Goal: Transaction & Acquisition: Purchase product/service

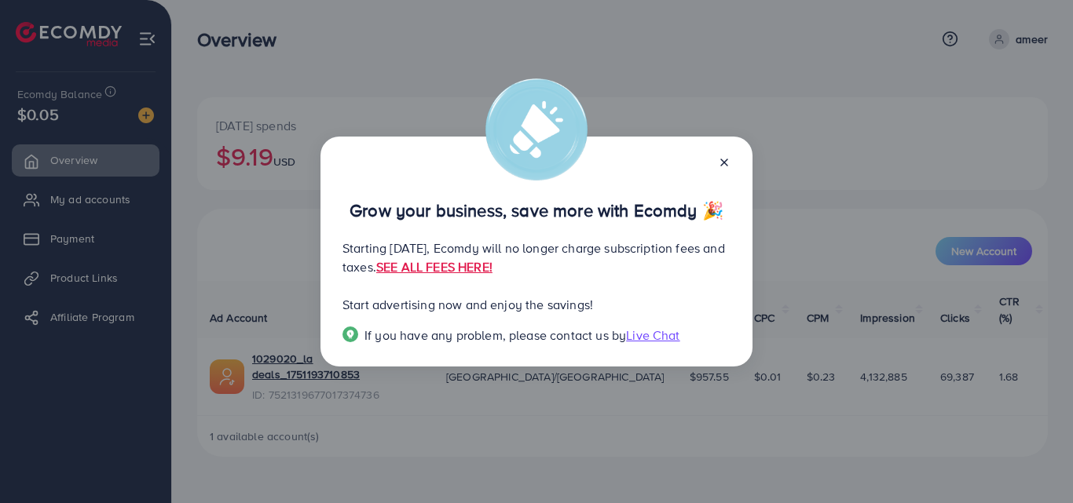
click at [723, 162] on line at bounding box center [724, 162] width 6 height 6
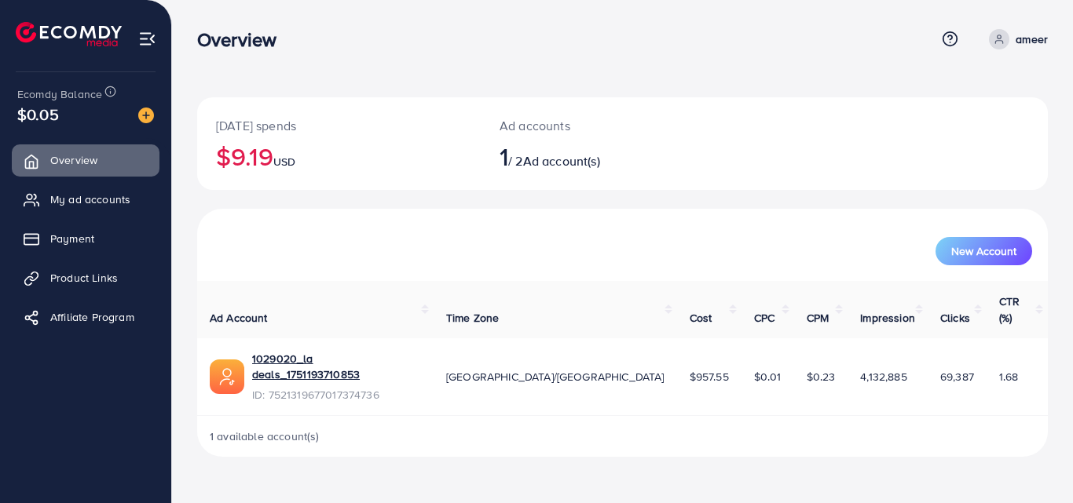
click at [245, 159] on h2 "$9.19 USD" at bounding box center [339, 156] width 246 height 30
click at [1002, 40] on icon at bounding box center [998, 39] width 11 height 11
click at [426, 163] on h2 "$9.19 USD" at bounding box center [339, 156] width 246 height 30
click at [287, 157] on span "USD" at bounding box center [284, 162] width 22 height 16
click at [566, 156] on span "Ad account(s)" at bounding box center [561, 160] width 77 height 17
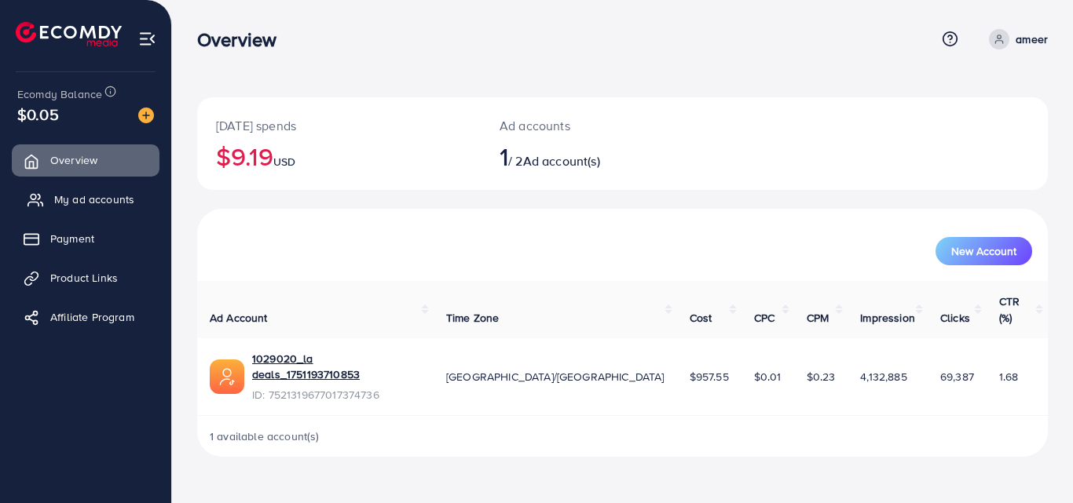
click at [101, 197] on span "My ad accounts" at bounding box center [94, 200] width 80 height 16
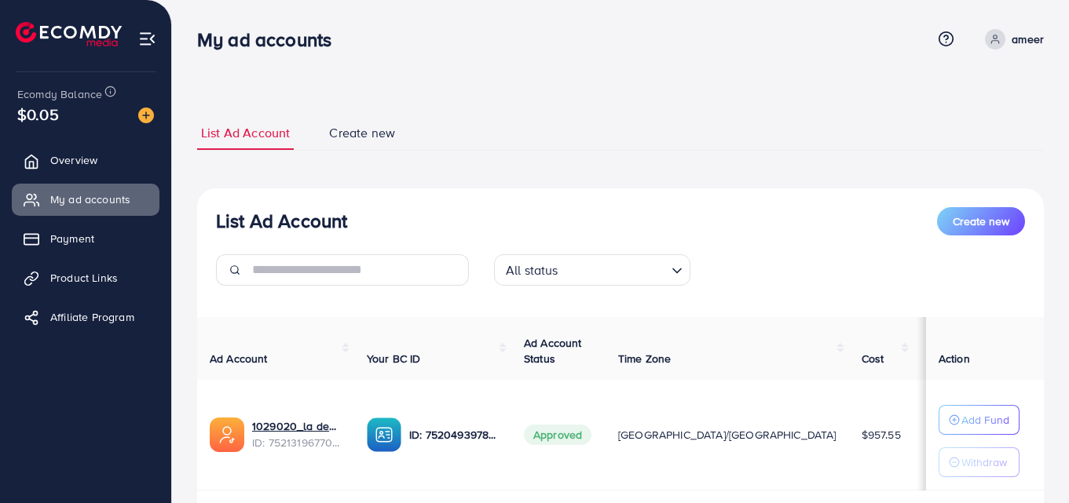
click at [1007, 37] on link "ameer" at bounding box center [1010, 39] width 65 height 20
click at [943, 95] on span "Profile" at bounding box center [946, 93] width 36 height 19
select select "********"
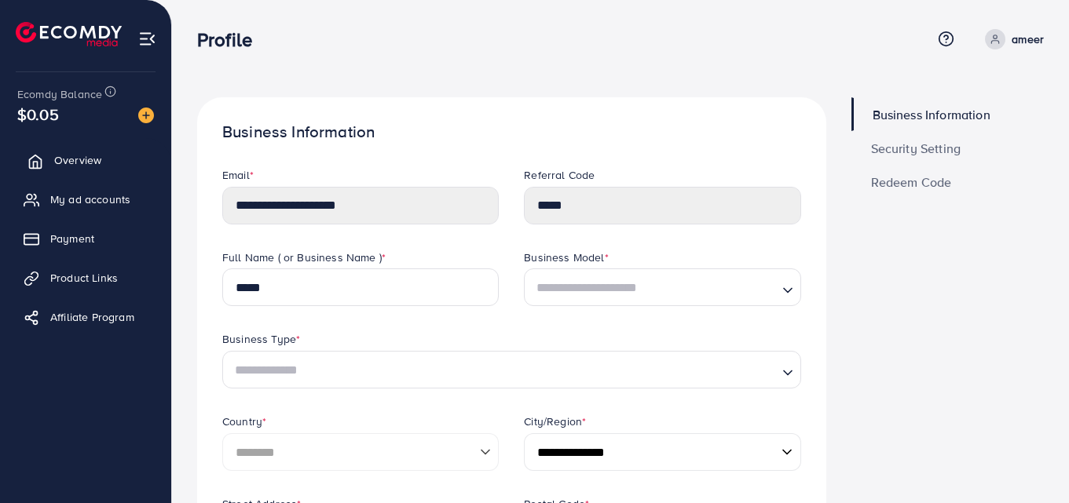
click at [86, 155] on span "Overview" at bounding box center [77, 160] width 47 height 16
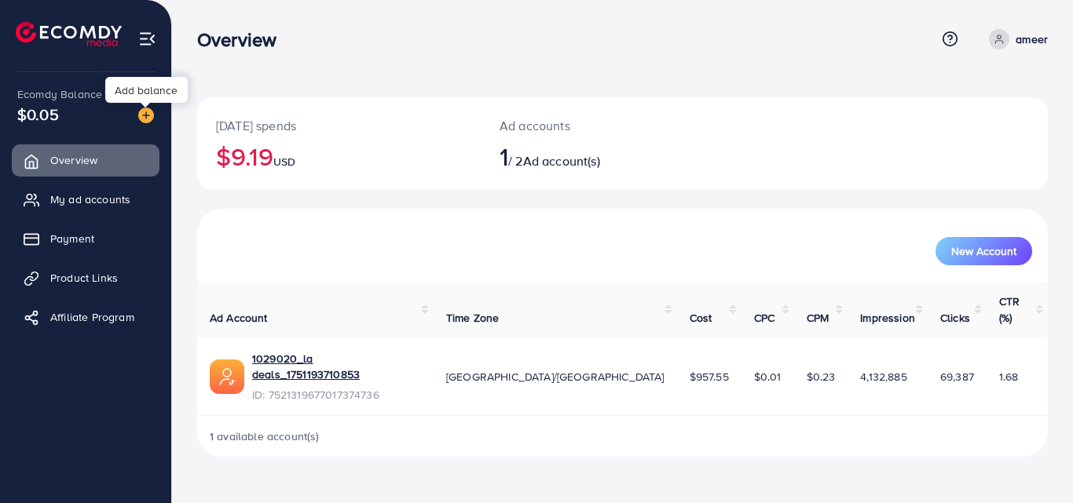
click at [150, 119] on img at bounding box center [146, 116] width 16 height 16
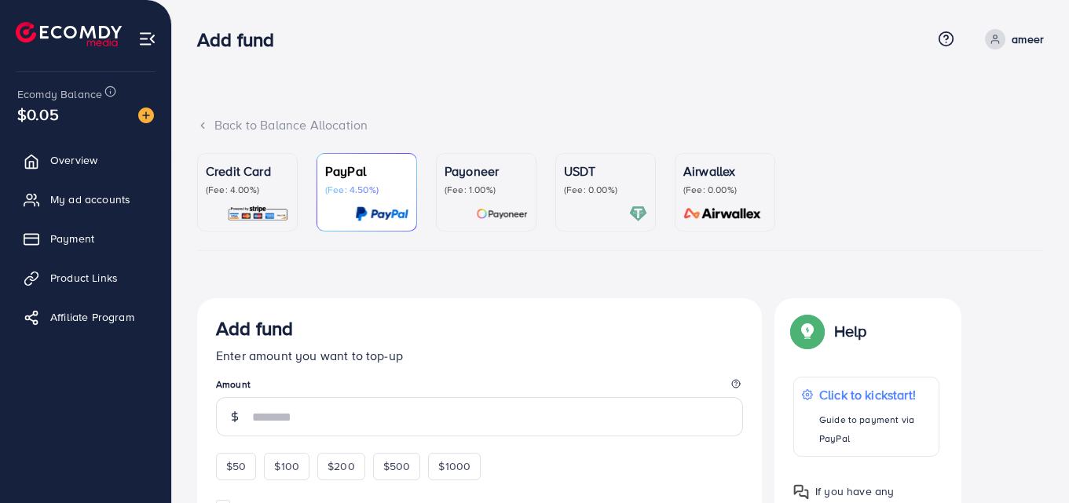
click at [580, 177] on p "USDT" at bounding box center [605, 171] width 83 height 19
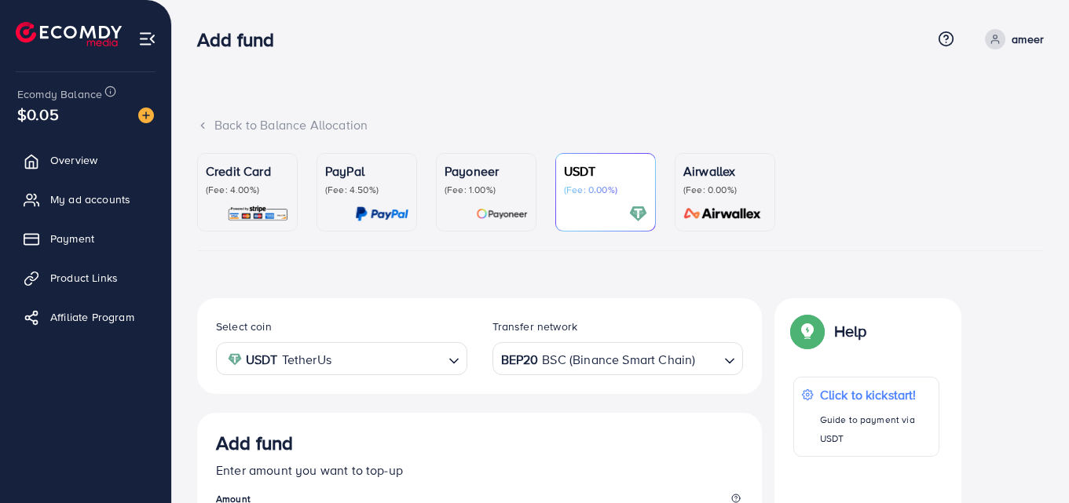
click at [79, 91] on span "Ecomdy Balance" at bounding box center [59, 94] width 85 height 16
click at [74, 34] on img at bounding box center [69, 34] width 106 height 24
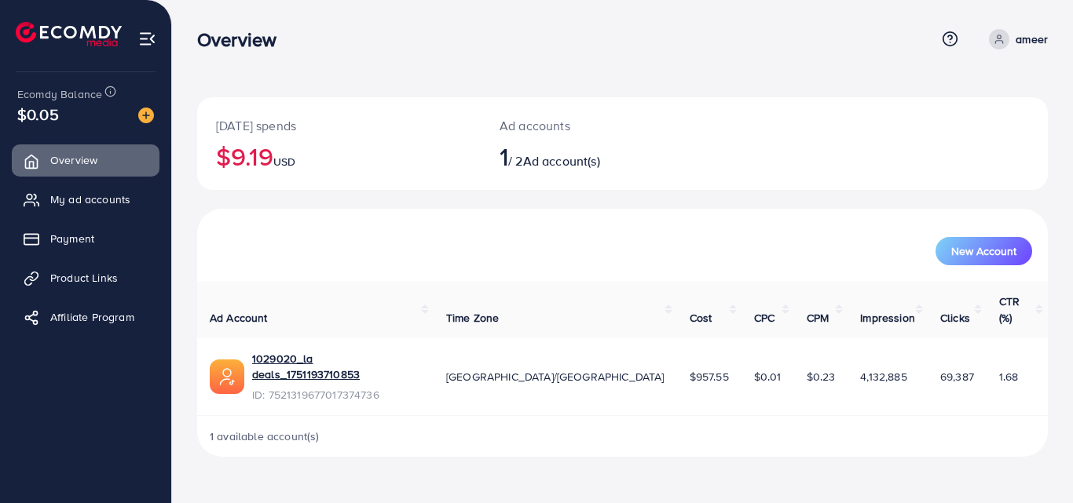
click at [299, 136] on div "Today's spends $9.19 USD" at bounding box center [338, 143] width 283 height 93
click at [229, 147] on h2 "$9.19 USD" at bounding box center [339, 156] width 246 height 30
click at [525, 166] on h2 "1 / 2 Ad account(s)" at bounding box center [586, 156] width 175 height 30
click at [147, 108] on div at bounding box center [146, 105] width 10 height 5
click at [146, 112] on img at bounding box center [146, 116] width 16 height 16
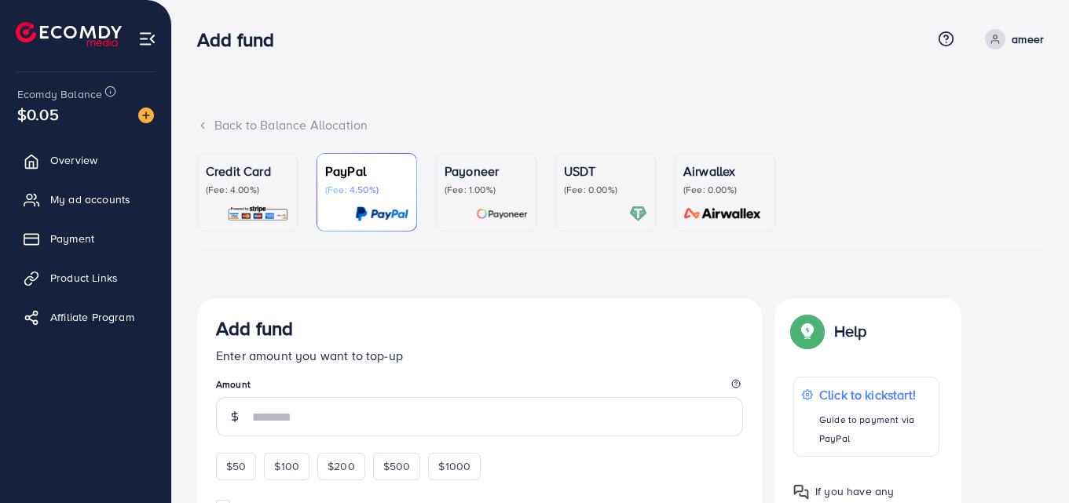
click at [611, 209] on div at bounding box center [605, 214] width 83 height 18
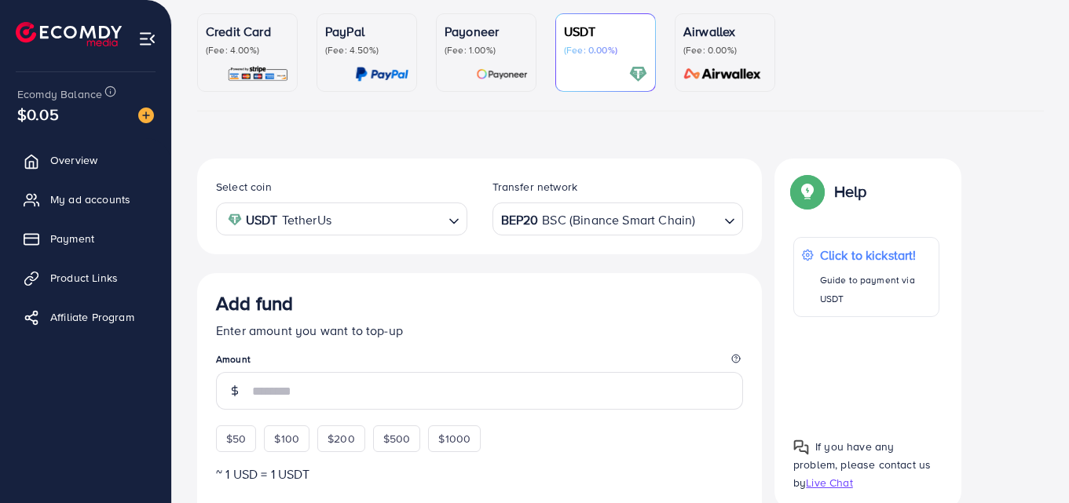
scroll to position [250, 0]
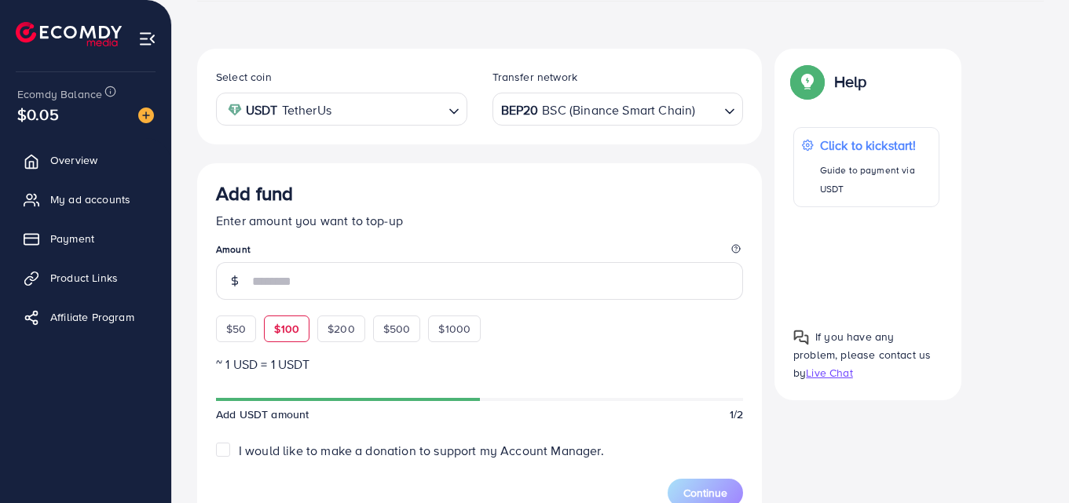
click at [288, 331] on span "$100" at bounding box center [286, 329] width 25 height 16
type input "***"
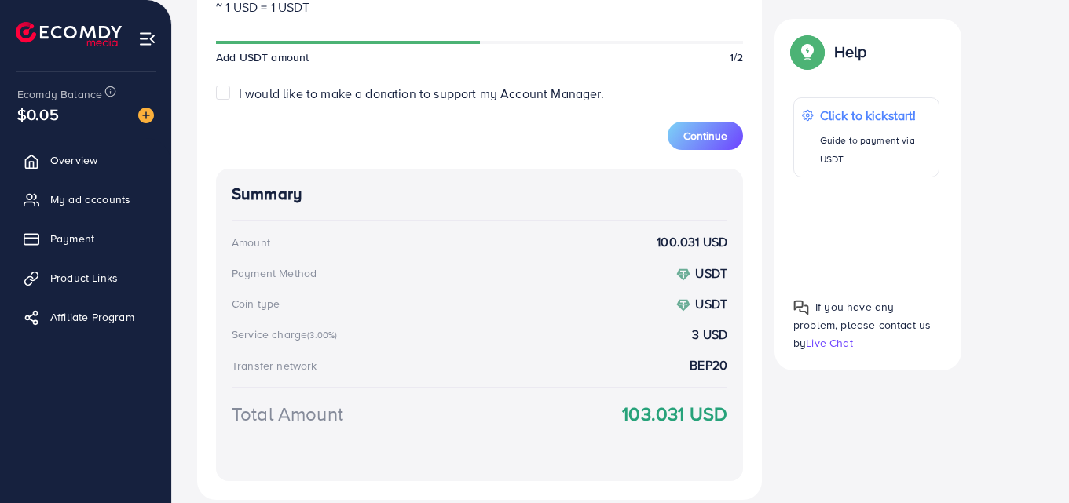
scroll to position [684, 0]
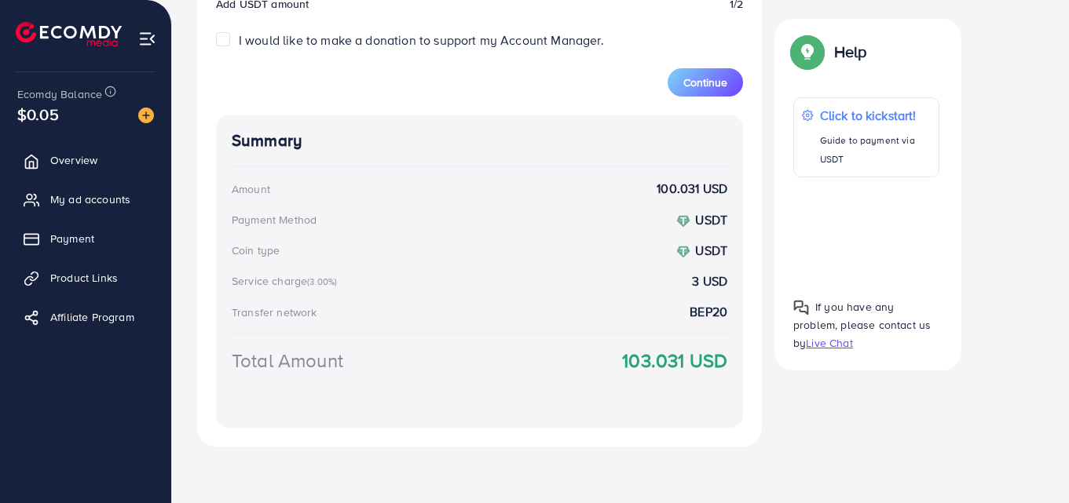
click at [658, 366] on strong "103.031 USD" at bounding box center [674, 360] width 105 height 27
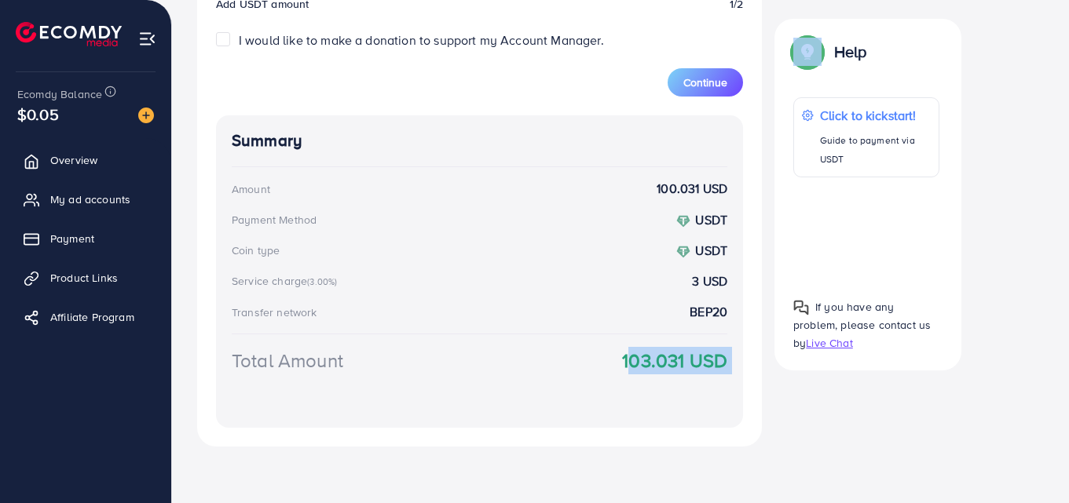
click at [658, 366] on strong "103.031 USD" at bounding box center [674, 360] width 105 height 27
click at [522, 384] on div "Total Amount 103.031 USD" at bounding box center [479, 379] width 495 height 65
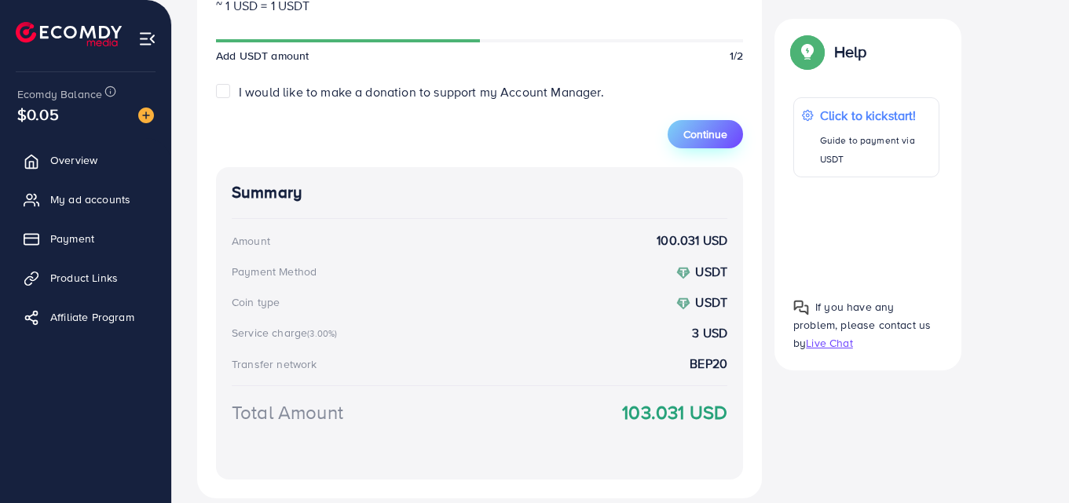
click at [693, 133] on span "Continue" at bounding box center [705, 134] width 44 height 16
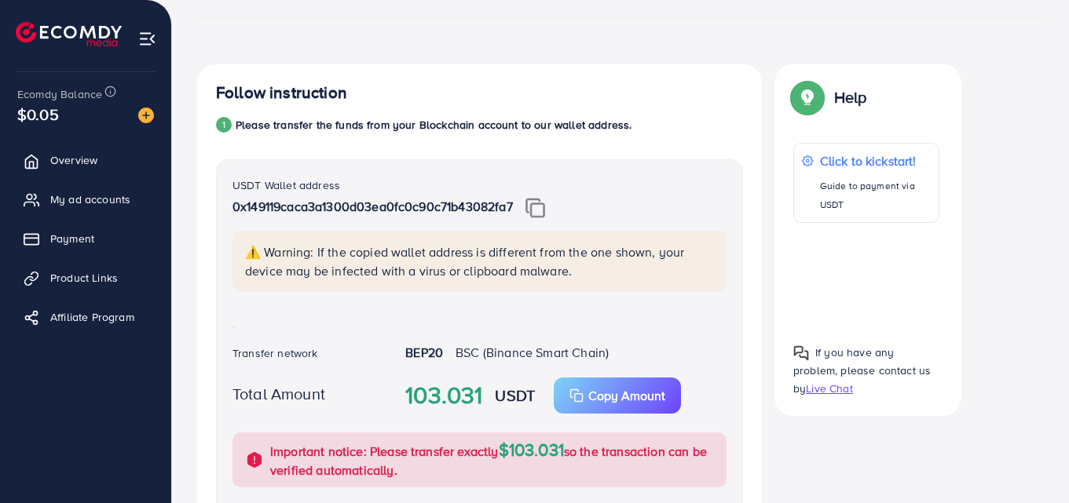
scroll to position [219, 0]
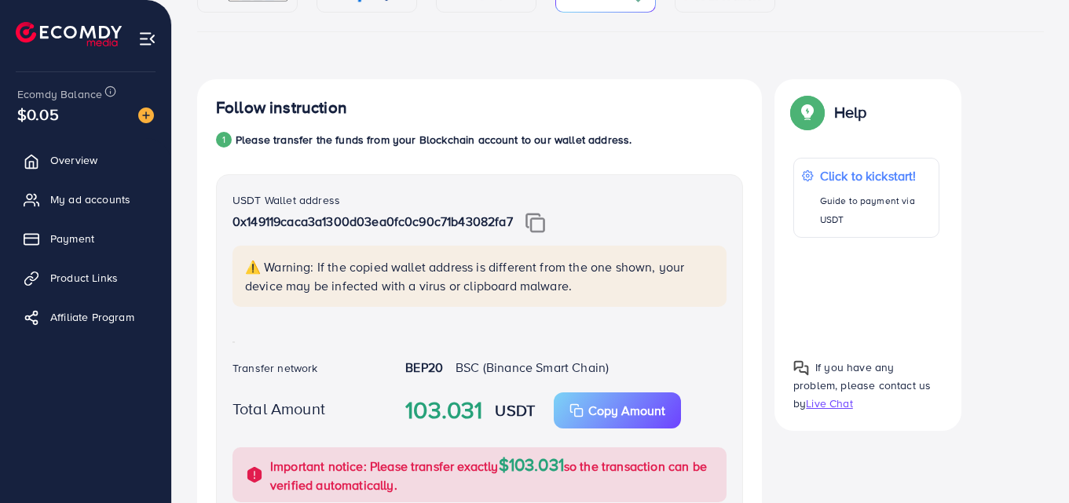
click at [531, 217] on img at bounding box center [535, 223] width 20 height 20
click at [426, 413] on strong "103.031" at bounding box center [443, 410] width 77 height 35
copy strong "103.031"
click at [395, 178] on div "USDT Wallet address 0x149119caca3a1300d03ea0fc0c90c71b43082fa7 ⚠️ Warning: If t…" at bounding box center [479, 395] width 527 height 443
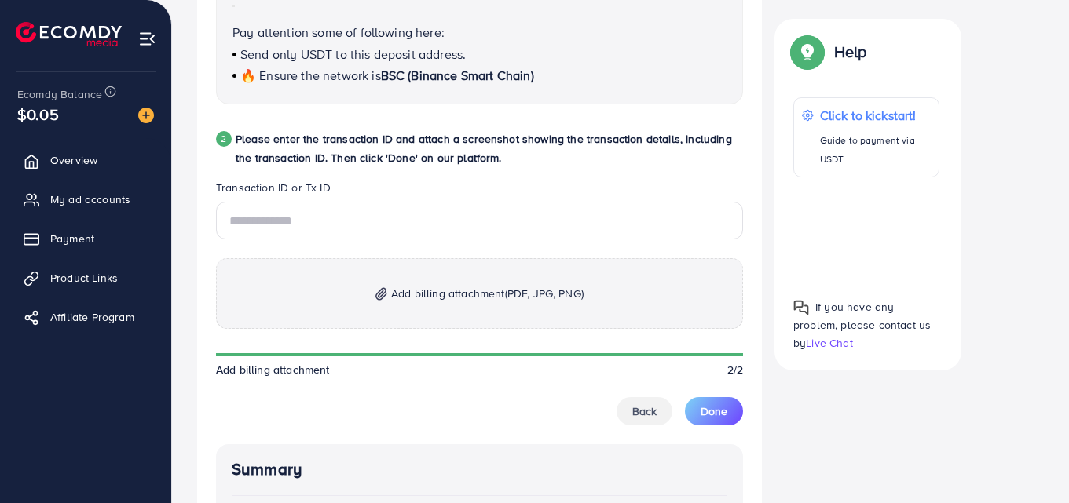
scroll to position [722, 0]
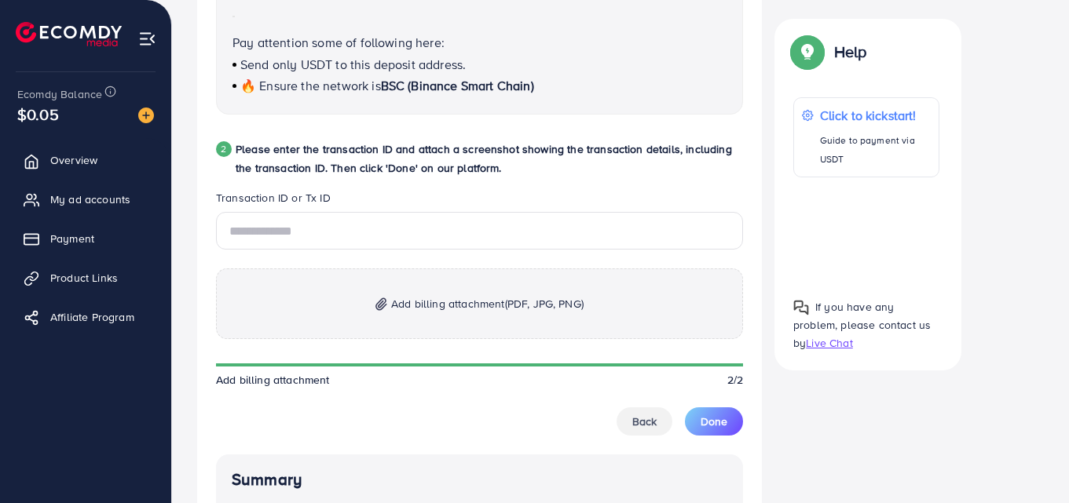
click at [490, 308] on span "Add billing attachment (PDF, JPG, PNG)" at bounding box center [487, 303] width 192 height 19
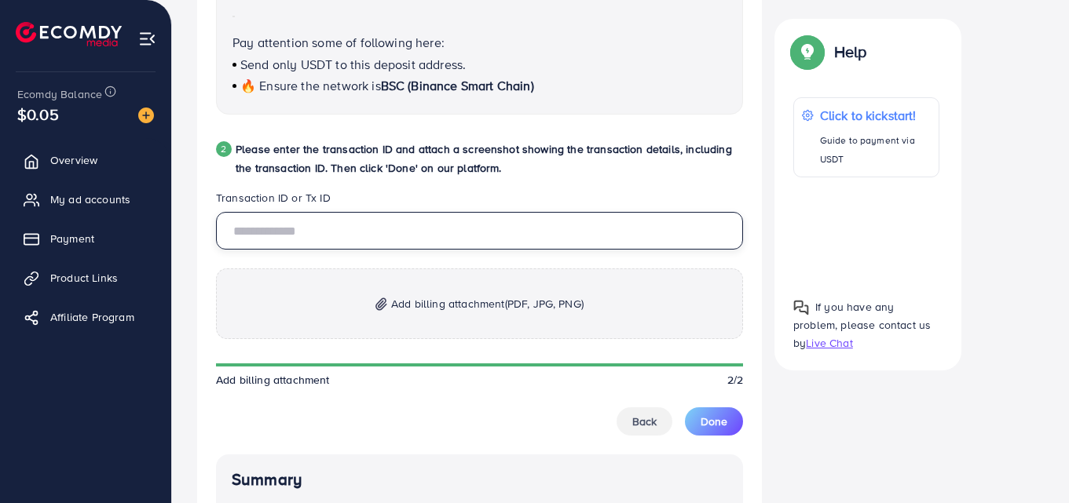
click at [330, 235] on input "text" at bounding box center [479, 231] width 527 height 38
paste input "**********"
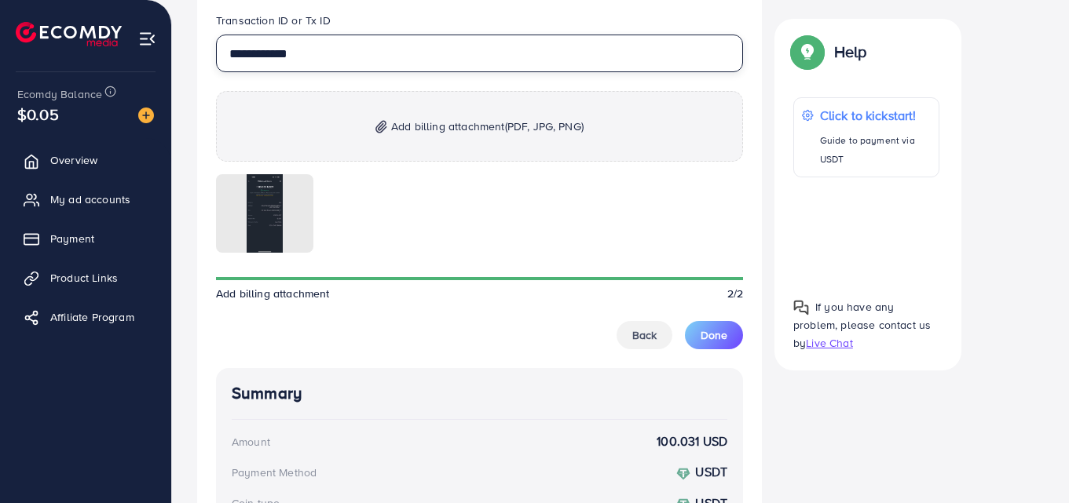
scroll to position [912, 0]
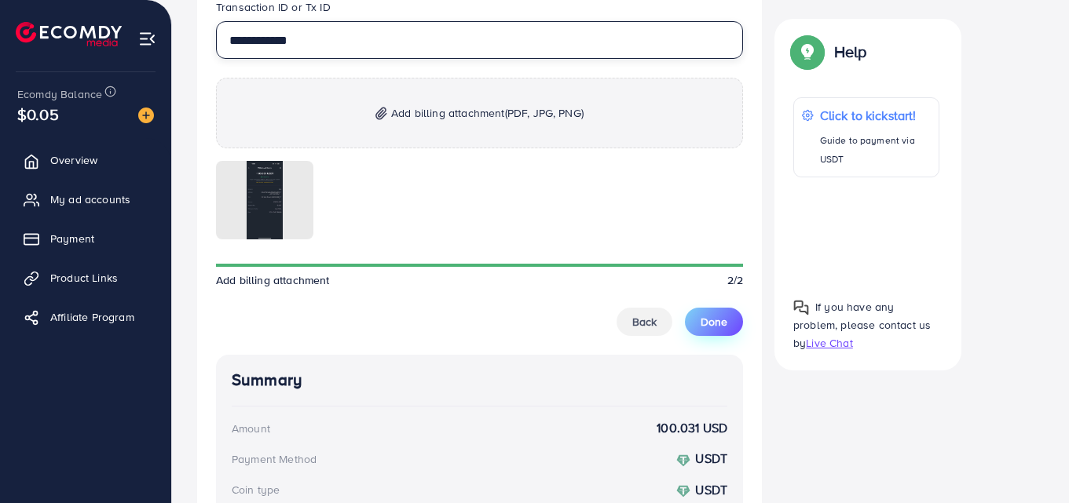
type input "**********"
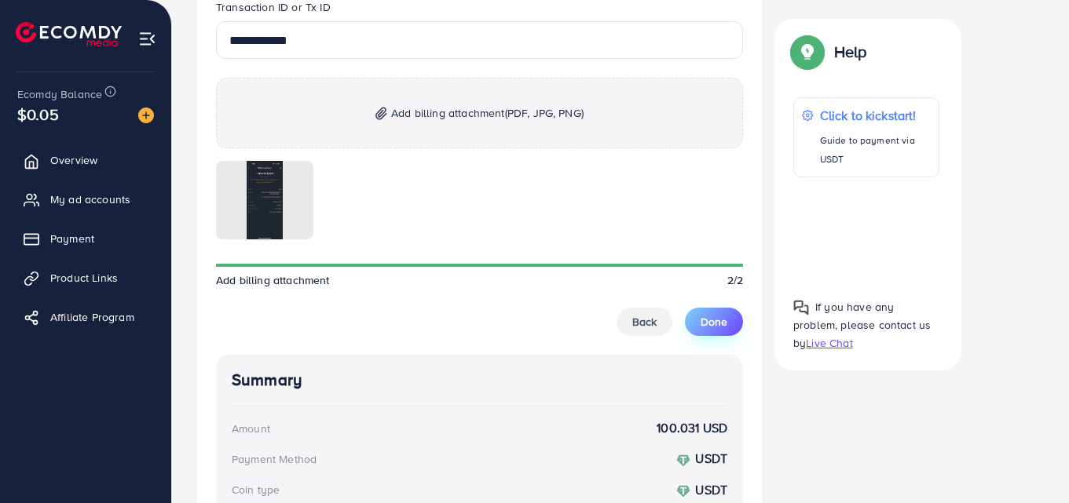
click at [730, 317] on button "Done" at bounding box center [714, 322] width 58 height 28
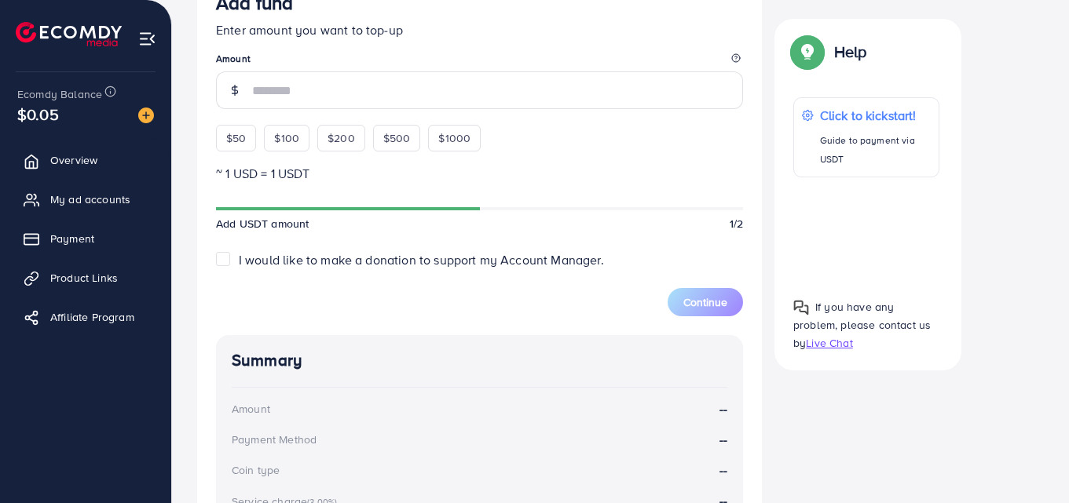
scroll to position [79, 0]
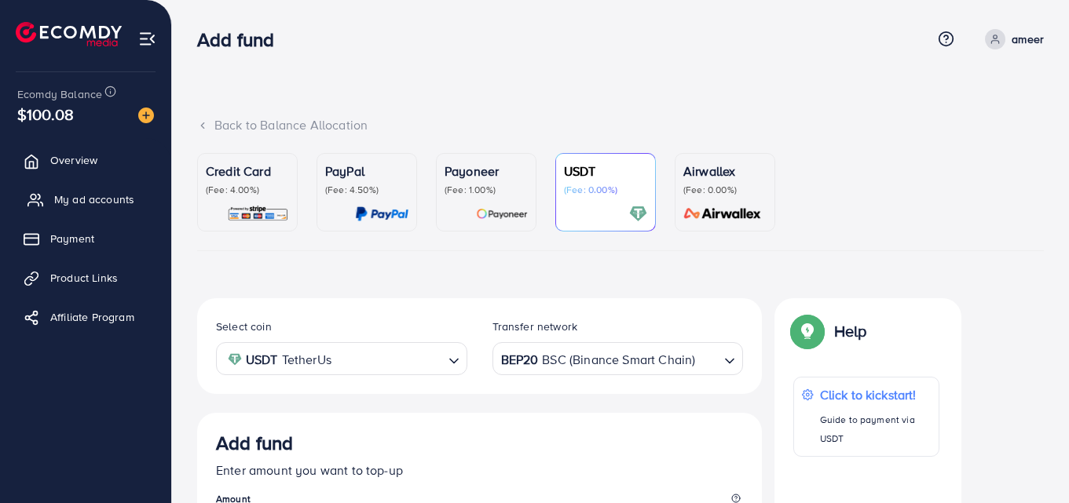
click at [89, 192] on span "My ad accounts" at bounding box center [94, 200] width 80 height 16
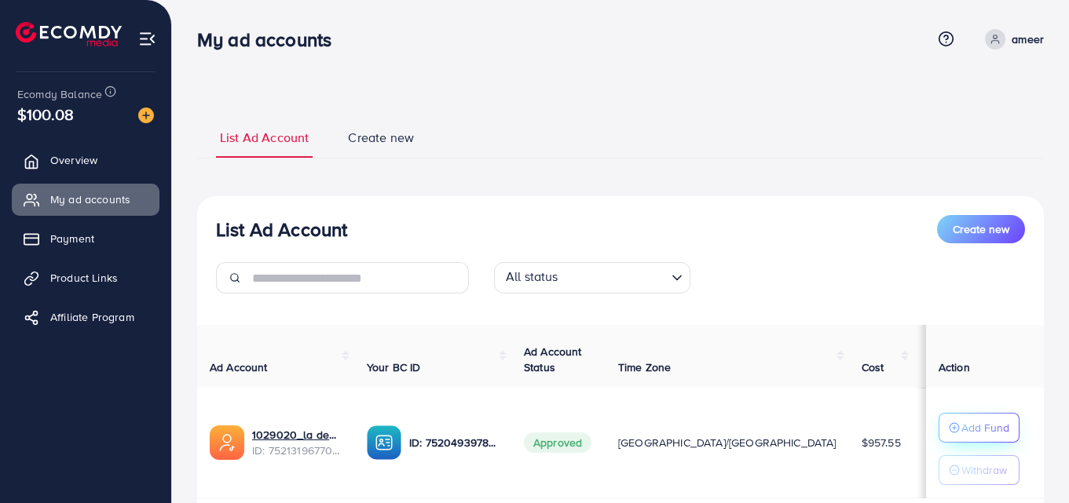
click at [978, 422] on p "Add Fund" at bounding box center [985, 428] width 48 height 19
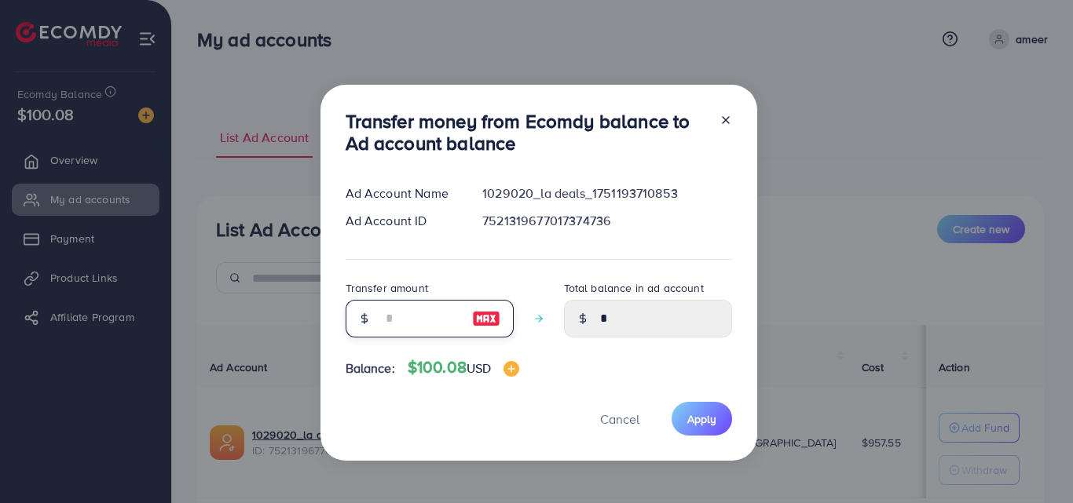
click at [416, 324] on input "number" at bounding box center [421, 319] width 79 height 38
type input "*"
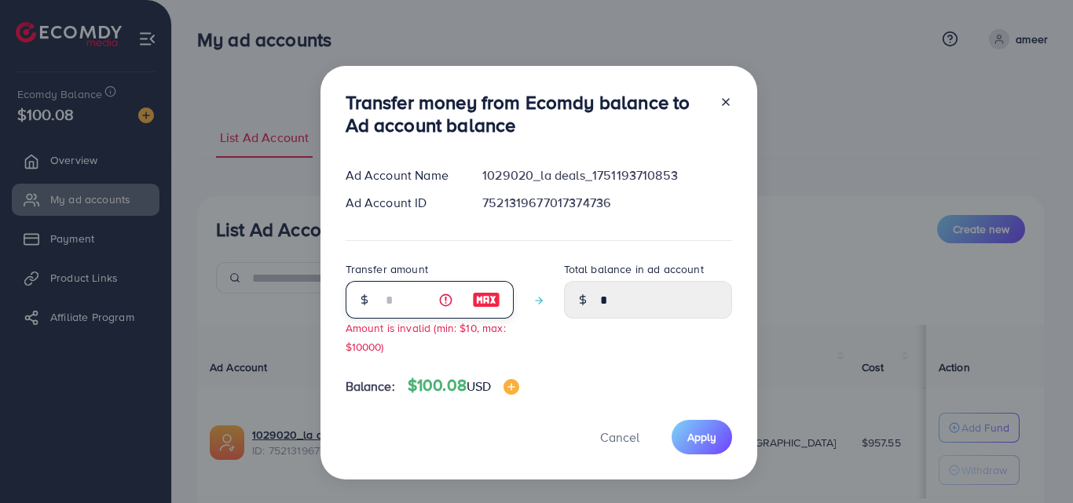
type input "****"
type input "**"
type input "*****"
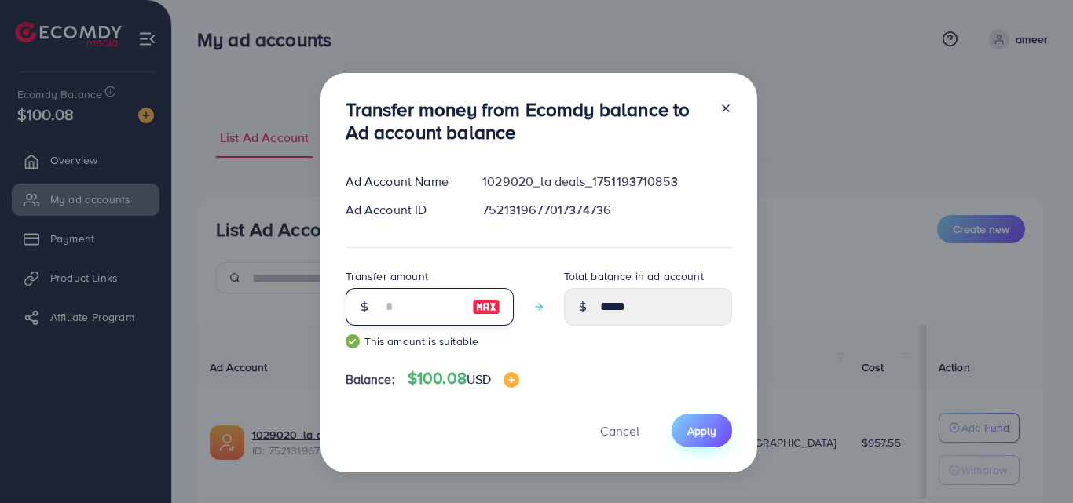
type input "**"
click at [710, 430] on span "Apply" at bounding box center [701, 431] width 29 height 16
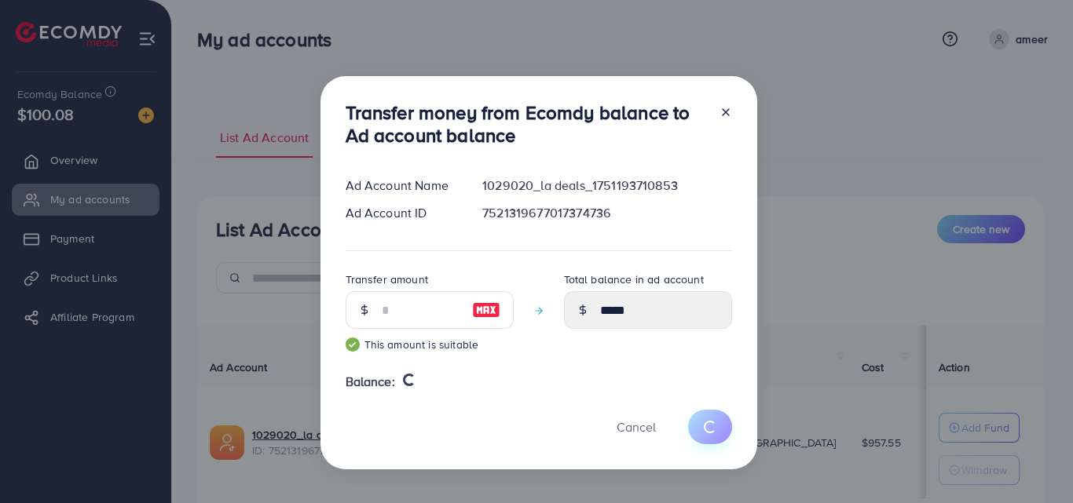
type input "*"
